Goal: Task Accomplishment & Management: Manage account settings

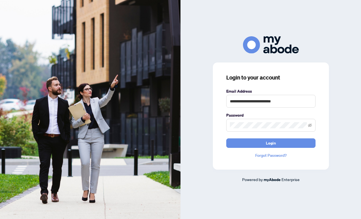
type input "**********"
click at [270, 143] on button "Login" at bounding box center [270, 142] width 89 height 9
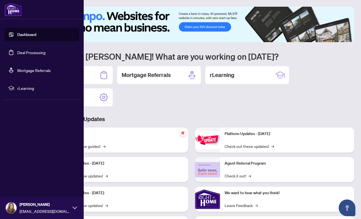
click at [17, 54] on link "Deal Processing" at bounding box center [31, 52] width 28 height 5
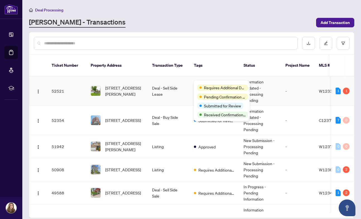
click at [211, 87] on span "Requires Additional Docs" at bounding box center [225, 87] width 42 height 6
click at [213, 97] on span "Pending Confirmation of Closing" at bounding box center [225, 97] width 42 height 6
click at [217, 118] on span "Received Confirmation of Closing" at bounding box center [225, 114] width 42 height 6
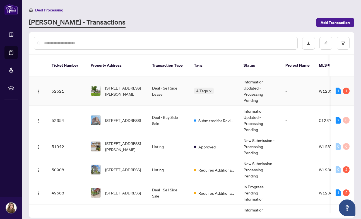
click at [302, 89] on td "-" at bounding box center [297, 90] width 33 height 29
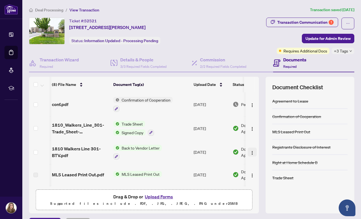
scroll to position [0, 0]
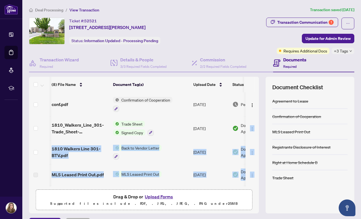
drag, startPoint x: 257, startPoint y: 120, endPoint x: 254, endPoint y: 164, distance: 44.4
click at [254, 164] on tbody "(8) File Name Document Tag(s) Upload Date Status conf.pdf Confirmation of Coope…" at bounding box center [160, 186] width 262 height 188
click at [300, 25] on div "Transaction Communication 1" at bounding box center [305, 22] width 56 height 9
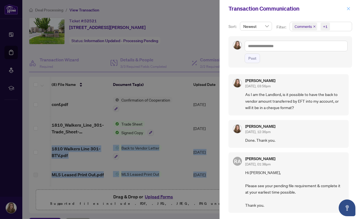
click at [347, 10] on icon "close" at bounding box center [348, 9] width 4 height 4
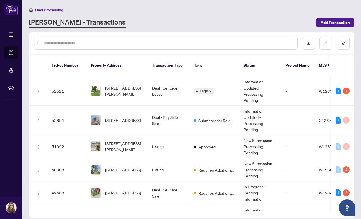
click at [277, 52] on div at bounding box center [191, 43] width 324 height 22
click at [269, 64] on th "Status" at bounding box center [260, 66] width 42 height 22
click at [179, 183] on td "Deal - Sell Side Sale" at bounding box center [168, 192] width 42 height 23
